Goal: Navigation & Orientation: Find specific page/section

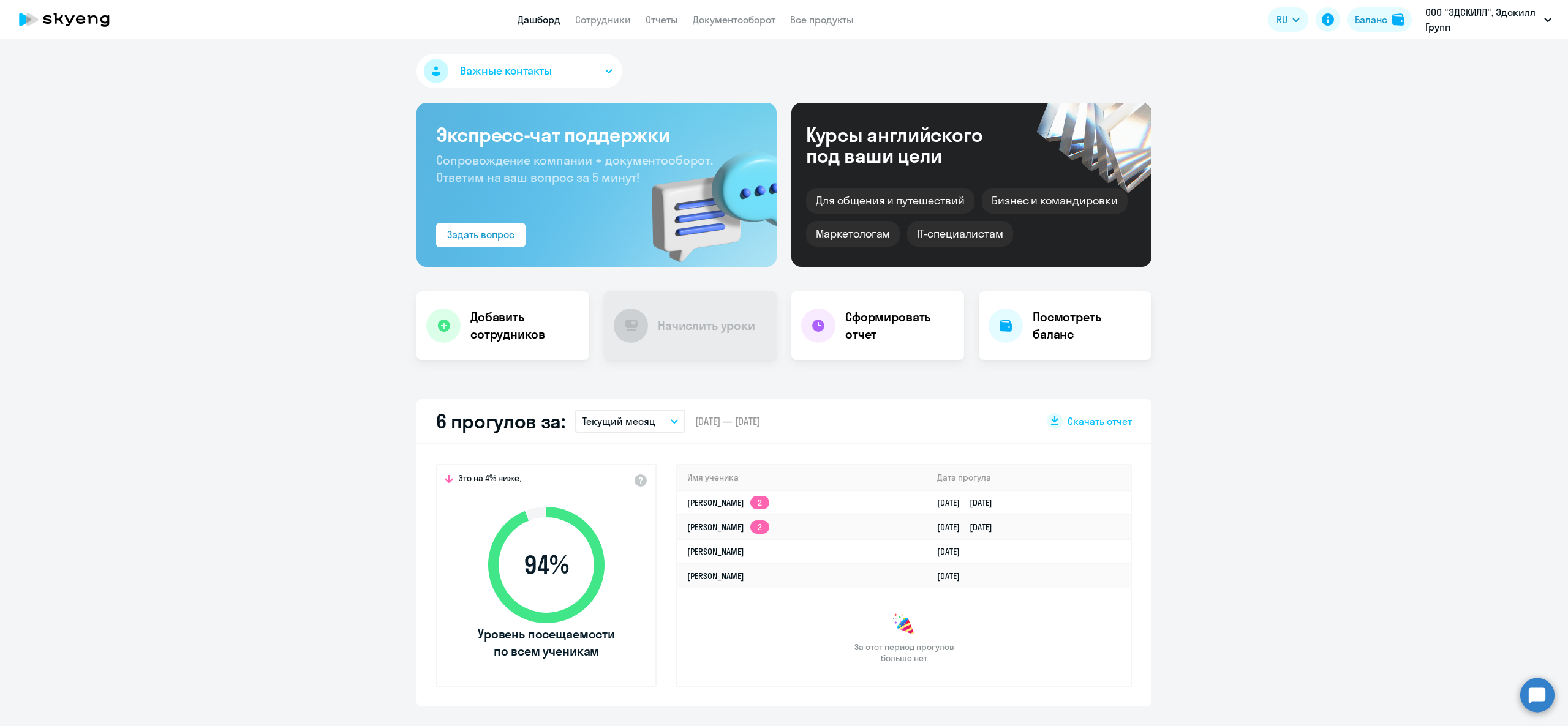
select select "30"
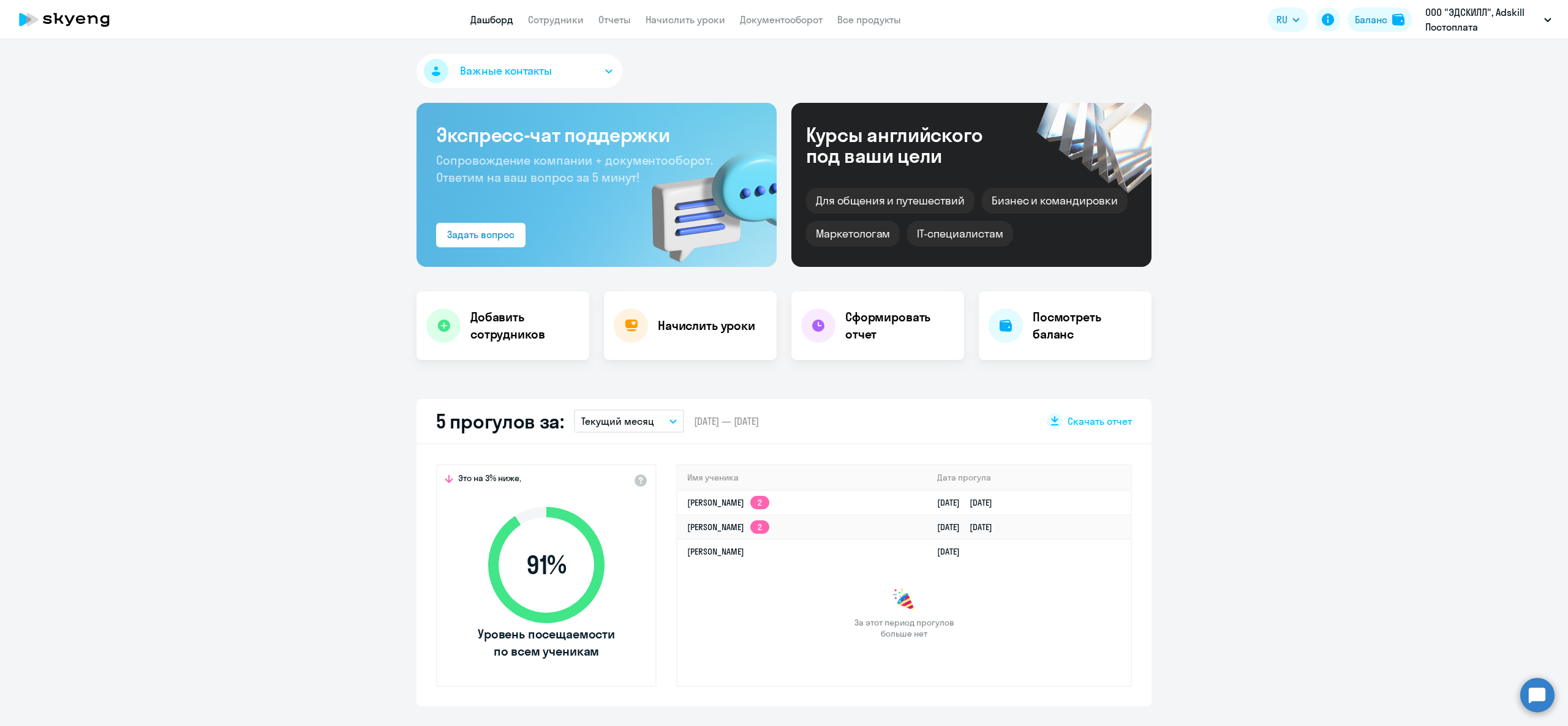
select select "30"
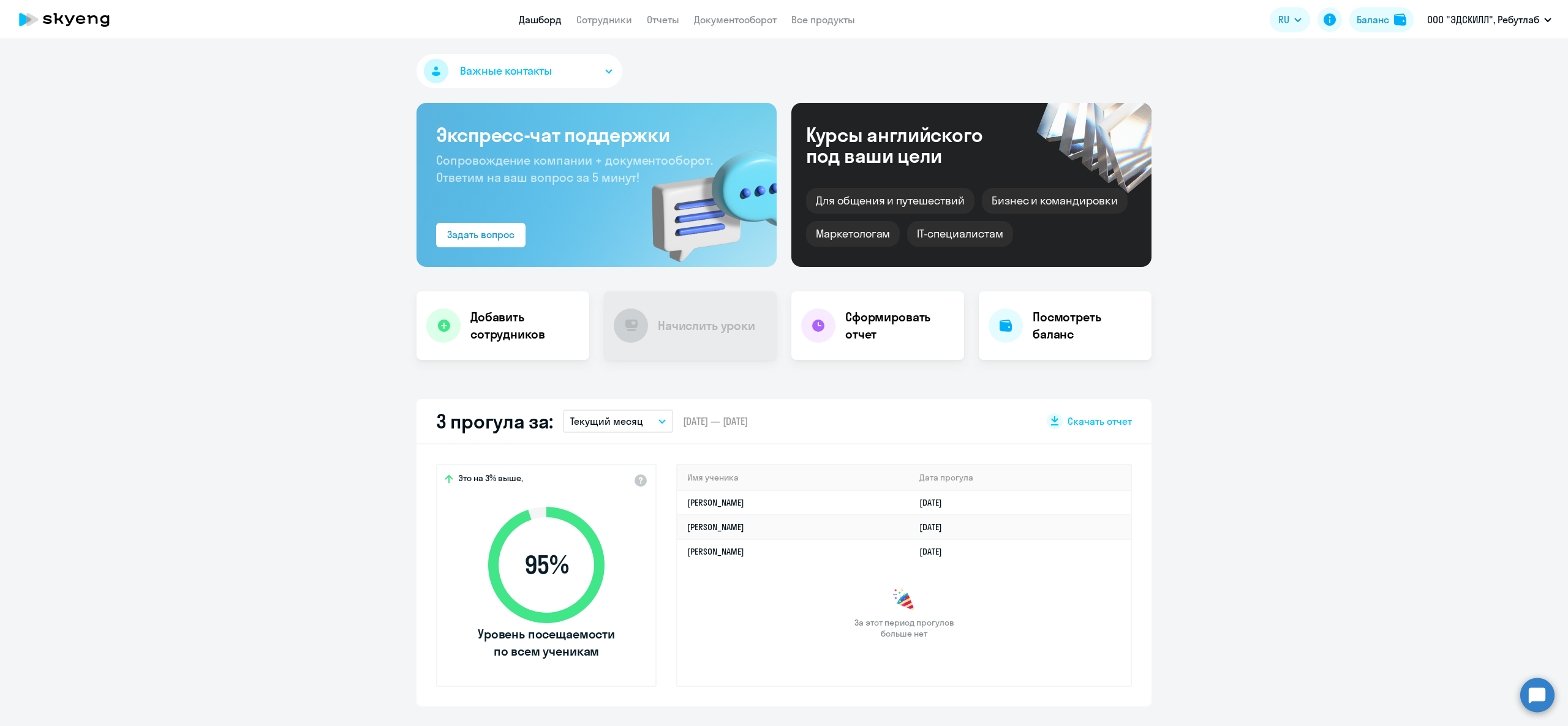
select select "30"
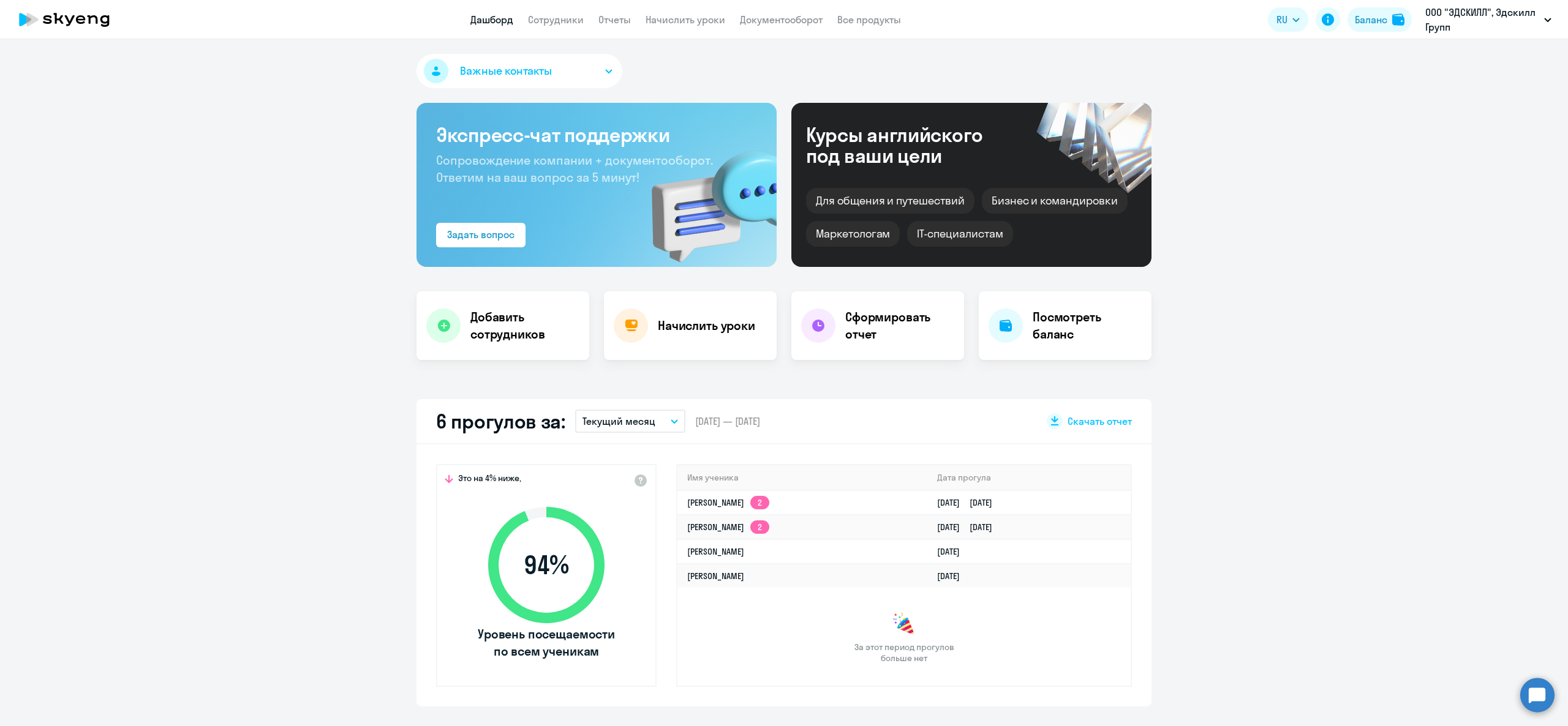
select select "30"
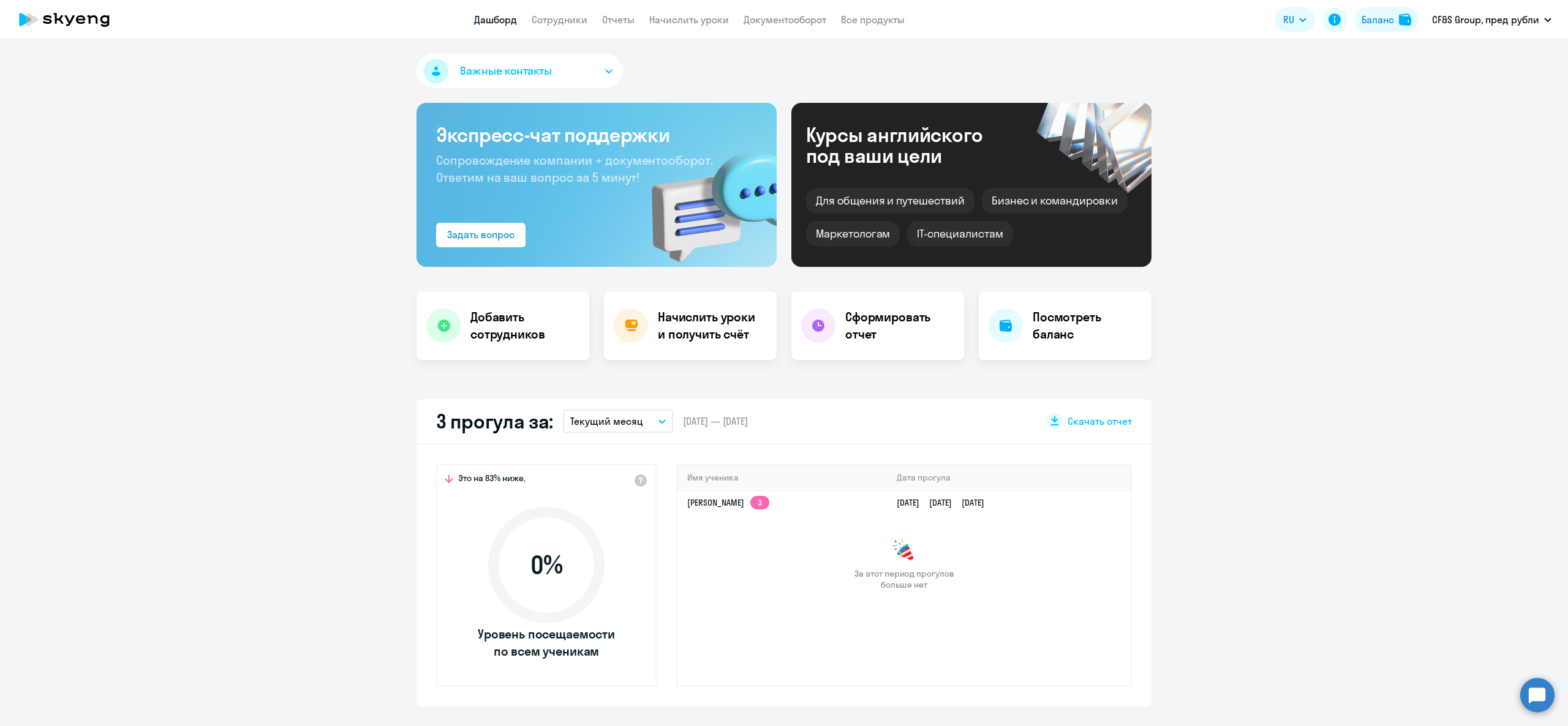
select select "30"
click at [1382, 7] on button "Баланс" at bounding box center [1386, 20] width 65 height 24
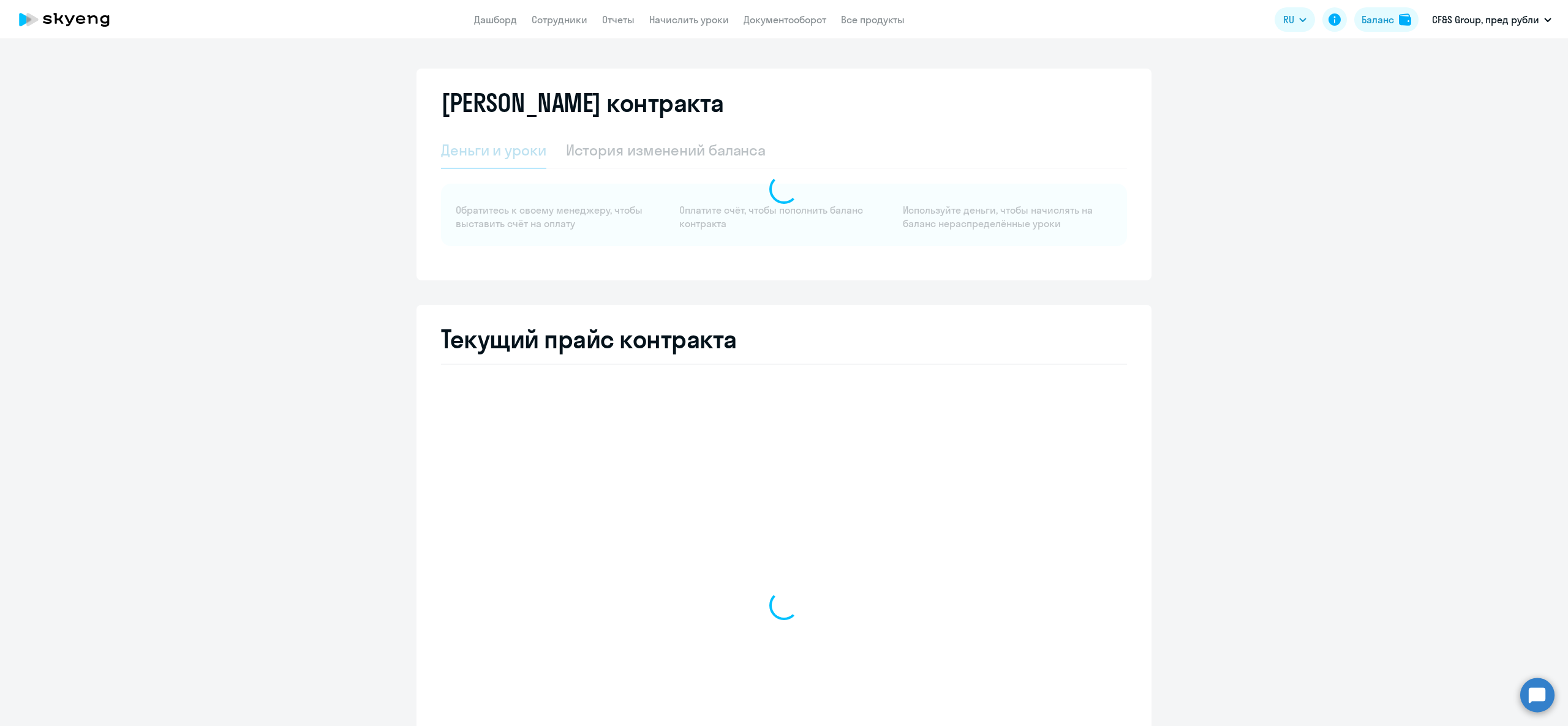
select select "english_adult_not_native_speaker"
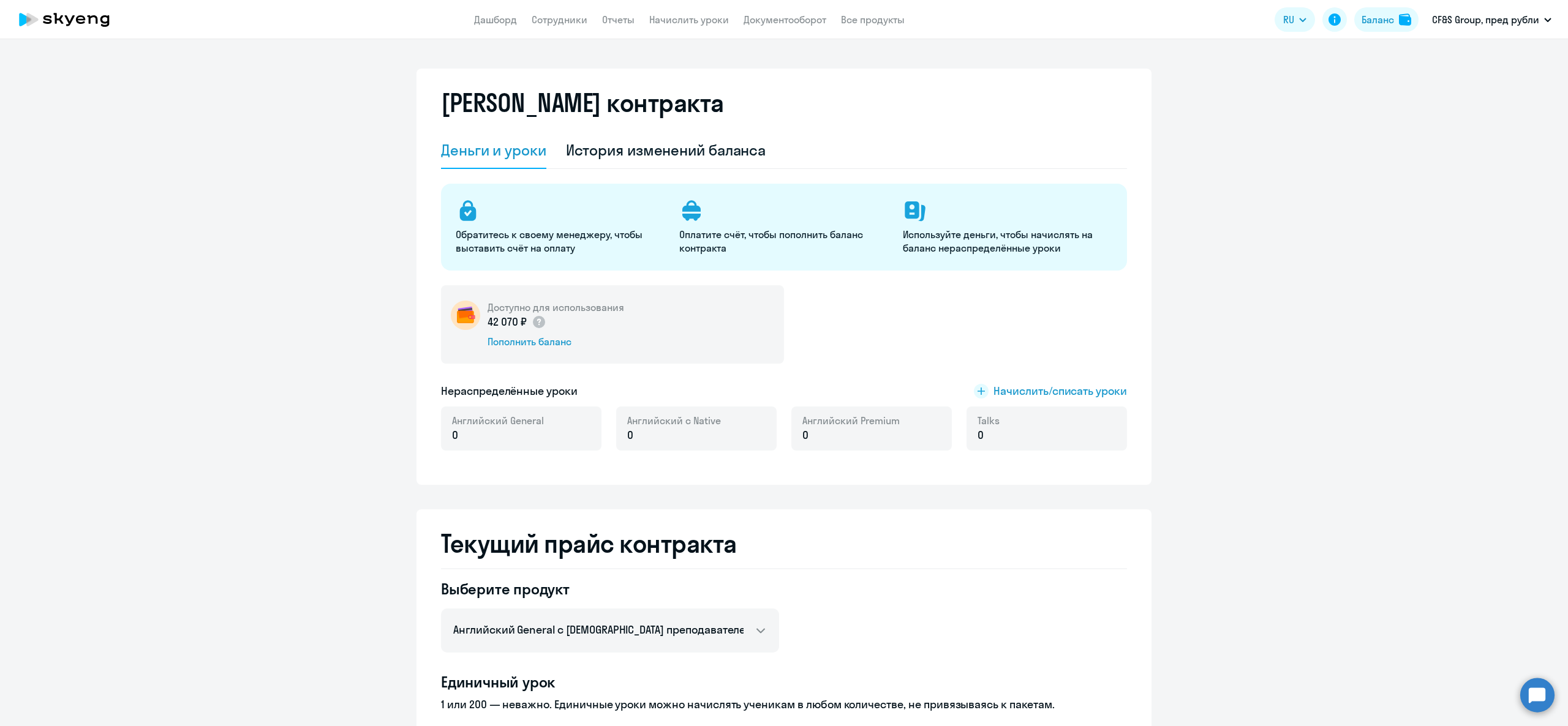
click at [548, 34] on app-header "Дашборд Сотрудники Отчеты Начислить уроки Документооборот Все продукты Дашборд …" at bounding box center [784, 20] width 1568 height 39
click at [553, 24] on link "Сотрудники" at bounding box center [559, 20] width 56 height 12
select select "30"
